Goal: Check status: Check status

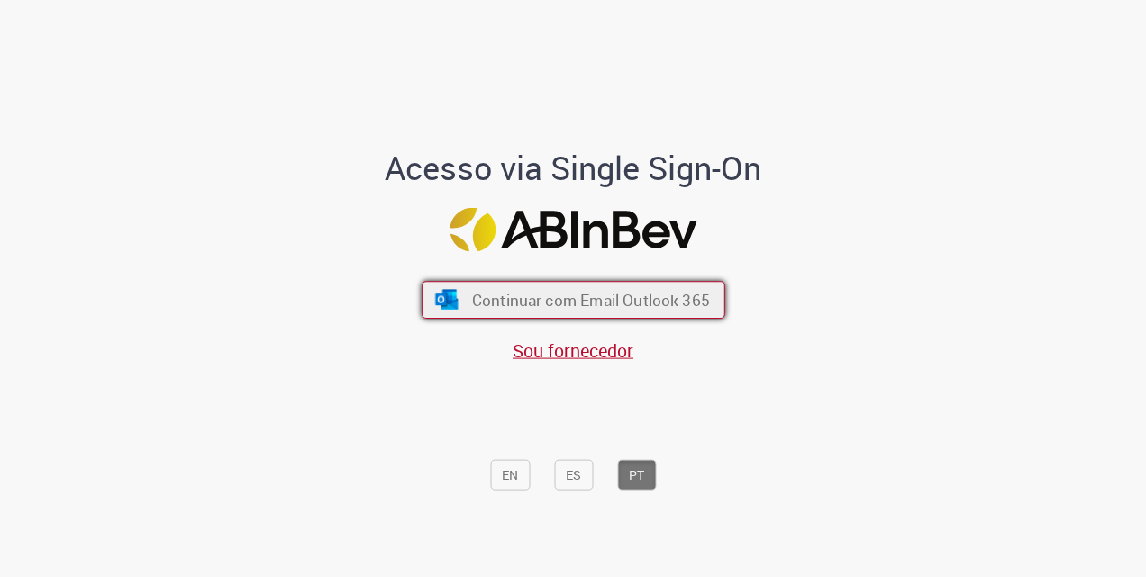
click at [635, 300] on span "Continuar com Email Outlook 365" at bounding box center [590, 300] width 238 height 21
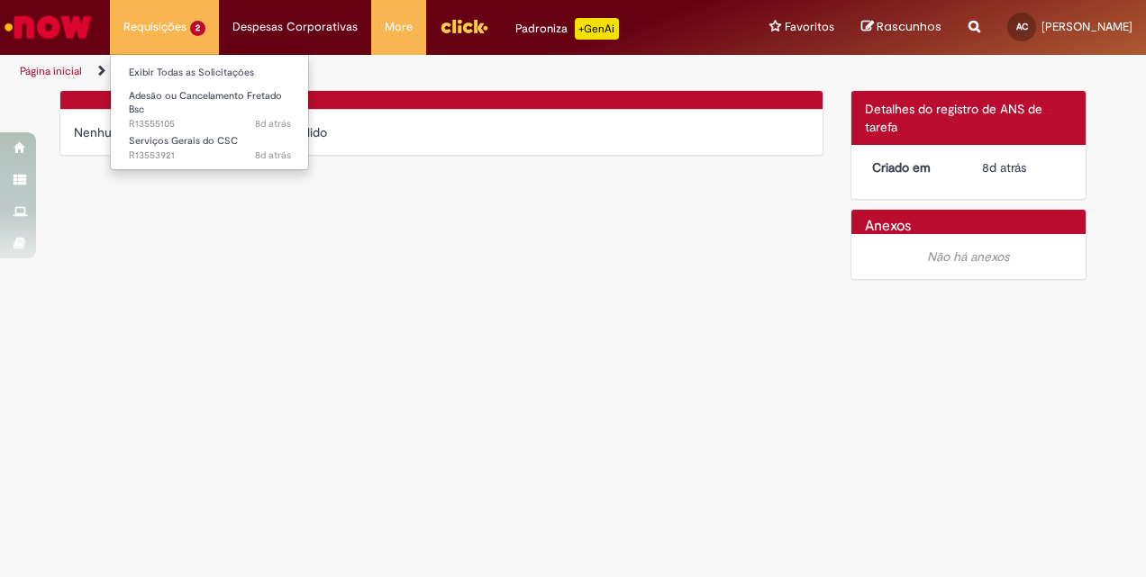
click at [184, 26] on li "Requisições 2 Exibir Todas as Solicitações Adesão ou Cancelamento Fretado Bsc 8…" at bounding box center [164, 27] width 109 height 54
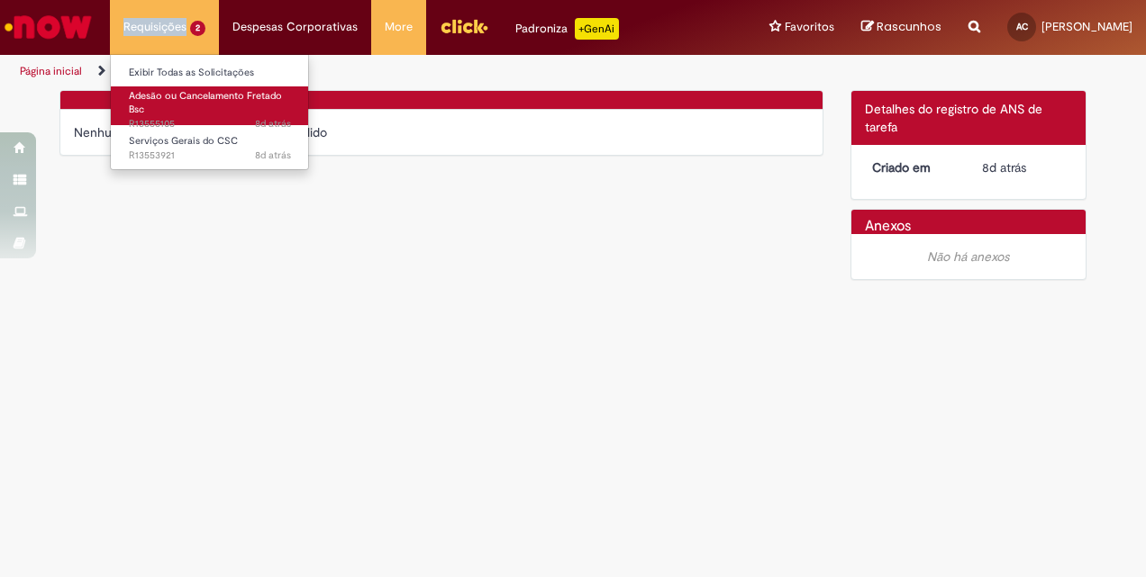
drag, startPoint x: 184, startPoint y: 26, endPoint x: 171, endPoint y: 107, distance: 82.1
click at [171, 107] on link "Adesão ou Cancelamento Fretado Bsc 8d atrás 8 dias atrás R13555105" at bounding box center [210, 105] width 198 height 39
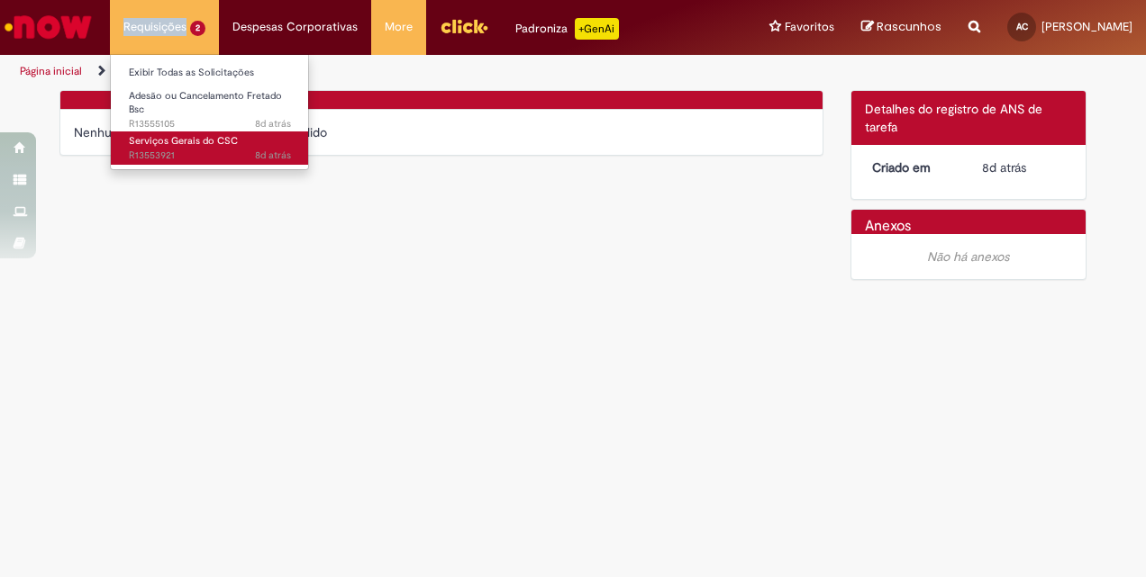
click at [169, 144] on span "Serviços Gerais do CSC" at bounding box center [183, 141] width 109 height 14
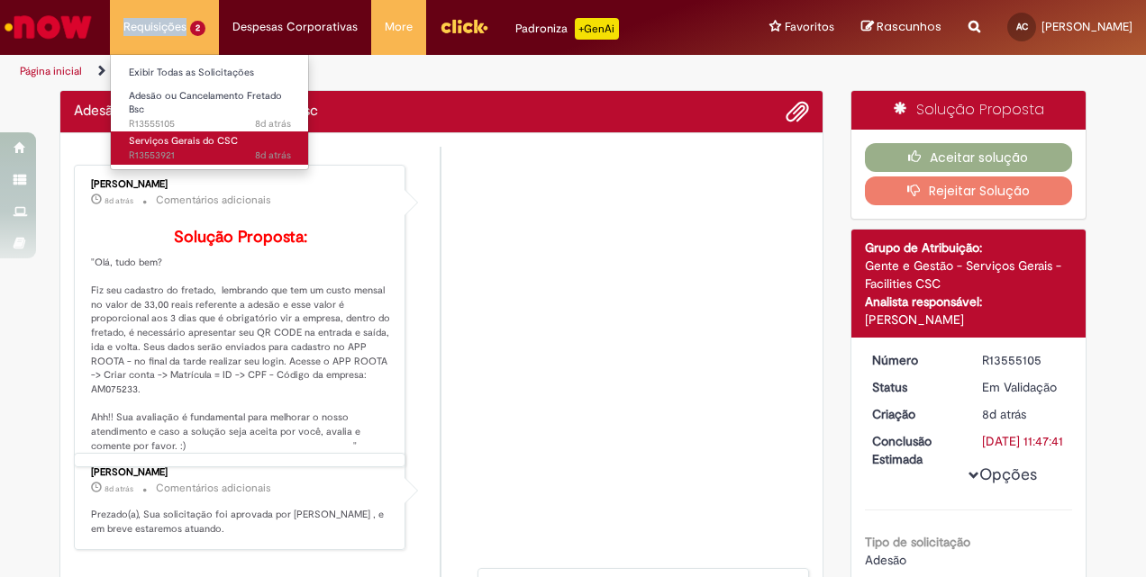
click at [169, 144] on span "Serviços Gerais do CSC" at bounding box center [183, 141] width 109 height 14
